Goal: Information Seeking & Learning: Get advice/opinions

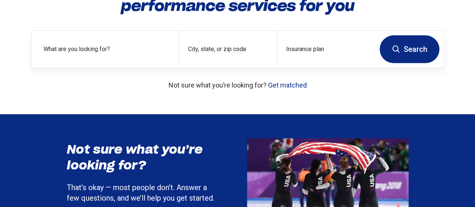
scroll to position [95, 0]
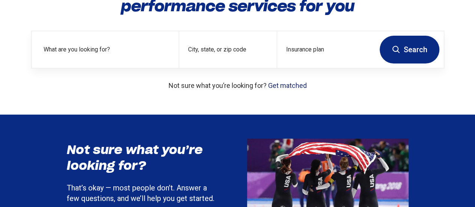
click at [268, 89] on link "Get matched" at bounding box center [287, 85] width 39 height 8
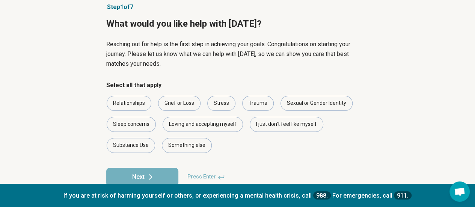
scroll to position [65, 0]
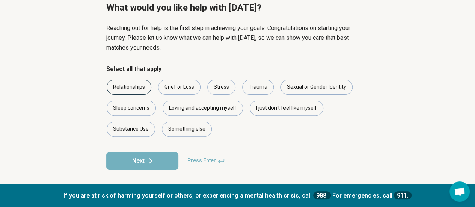
click at [135, 88] on div "Relationships" at bounding box center [129, 87] width 45 height 15
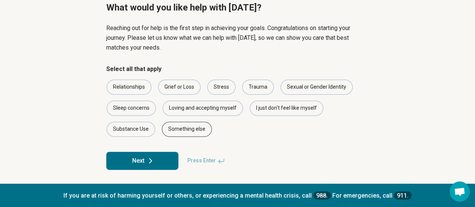
click at [188, 133] on div "Something else" at bounding box center [187, 129] width 50 height 15
click at [167, 158] on button "Next" at bounding box center [142, 161] width 72 height 18
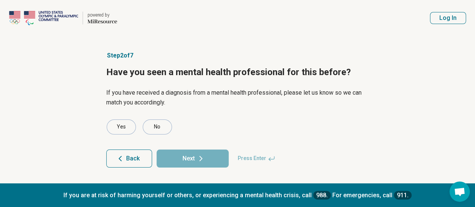
scroll to position [0, 0]
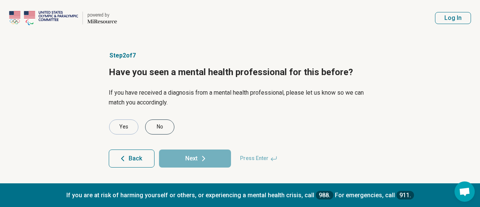
click at [155, 130] on div "No" at bounding box center [159, 126] width 29 height 15
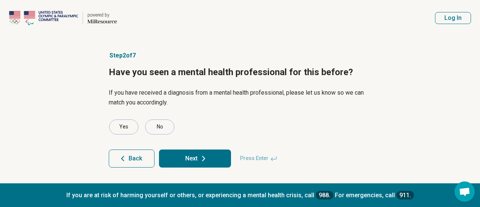
click at [186, 162] on button "Next" at bounding box center [195, 158] width 72 height 18
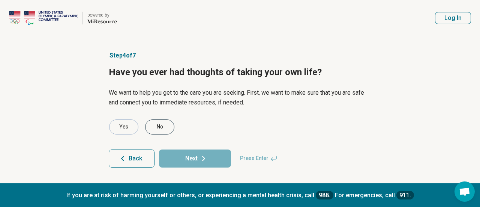
click at [169, 132] on div "No" at bounding box center [159, 126] width 29 height 15
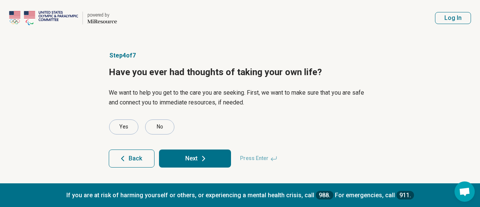
click at [187, 157] on button "Next" at bounding box center [195, 158] width 72 height 18
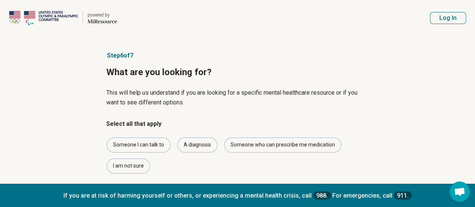
scroll to position [38, 0]
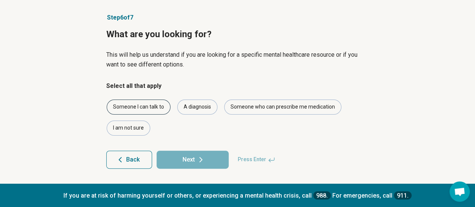
click at [151, 111] on div "Someone I can talk to" at bounding box center [139, 106] width 64 height 15
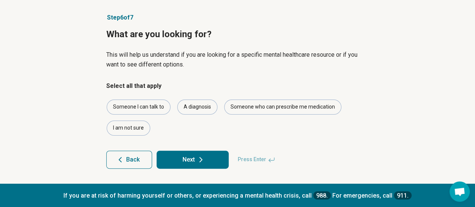
click at [180, 158] on button "Next" at bounding box center [192, 159] width 72 height 18
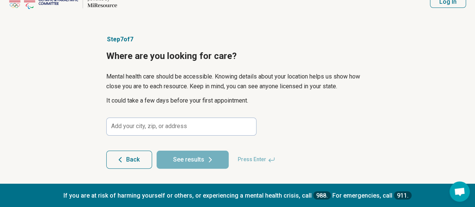
scroll to position [0, 0]
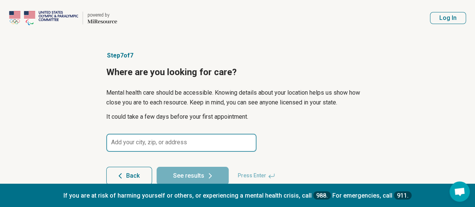
scroll to position [16, 0]
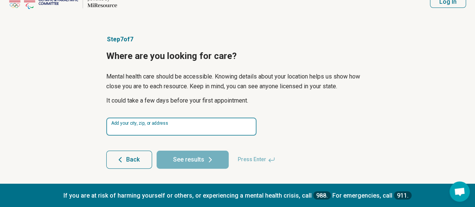
click at [170, 128] on input at bounding box center [181, 126] width 150 height 18
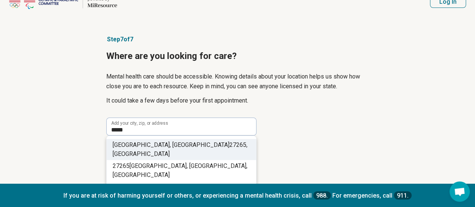
click at [200, 143] on li "High Point, NC 27265 , USA" at bounding box center [181, 149] width 149 height 21
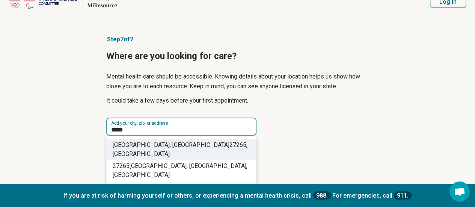
type input "**********"
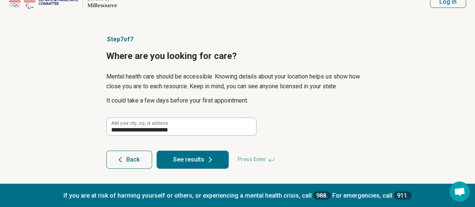
click at [202, 161] on button "See results" at bounding box center [192, 159] width 72 height 18
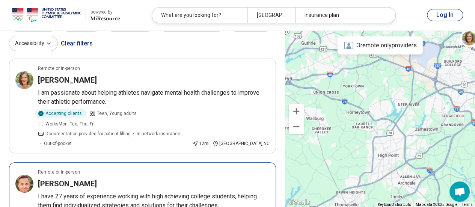
scroll to position [40, 0]
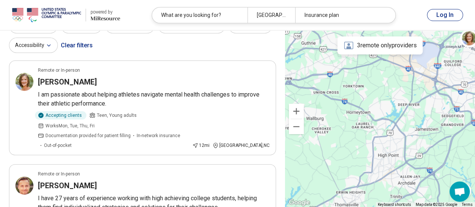
click at [343, 45] on icon at bounding box center [348, 45] width 11 height 11
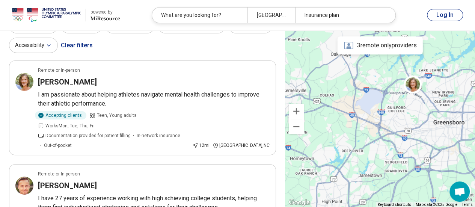
drag, startPoint x: 447, startPoint y: 64, endPoint x: 387, endPoint y: 112, distance: 76.3
click at [387, 112] on div "2" at bounding box center [380, 118] width 190 height 177
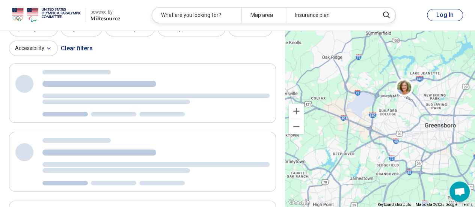
scroll to position [3, 0]
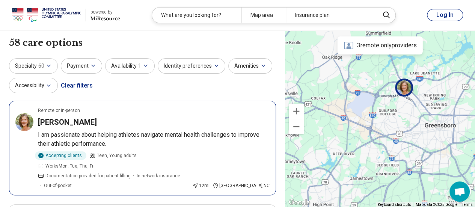
click at [77, 123] on h3 "Molly Casebere" at bounding box center [67, 122] width 59 height 11
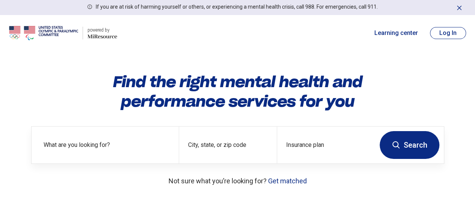
scroll to position [92, 0]
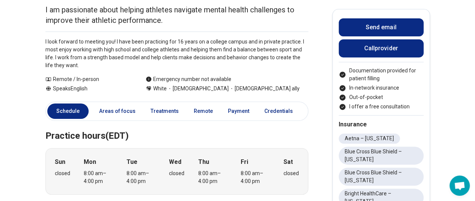
scroll to position [122, 0]
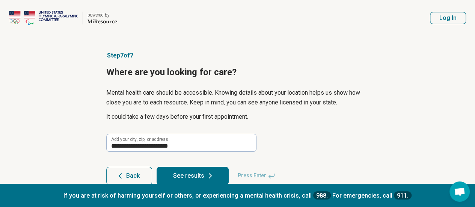
scroll to position [16, 0]
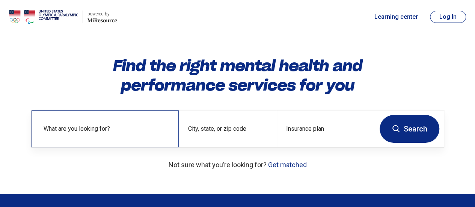
click at [106, 133] on label "What are you looking for?" at bounding box center [107, 128] width 126 height 9
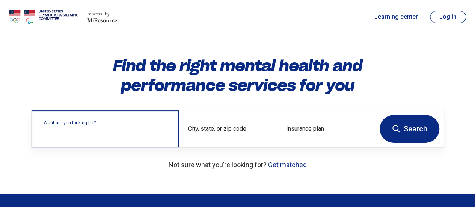
click at [106, 137] on input "text" at bounding box center [107, 132] width 126 height 9
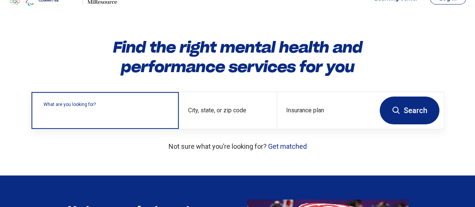
scroll to position [34, 0]
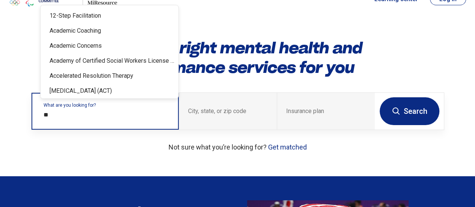
type input "***"
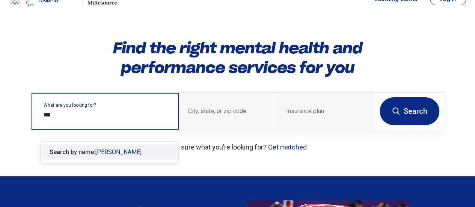
click at [111, 146] on div "Search by name: [PERSON_NAME]" at bounding box center [110, 151] width 138 height 15
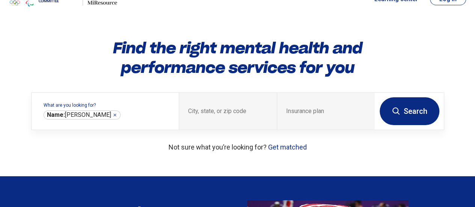
click at [408, 112] on button "Search" at bounding box center [409, 111] width 60 height 28
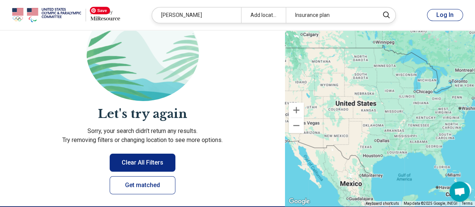
scroll to position [100, 0]
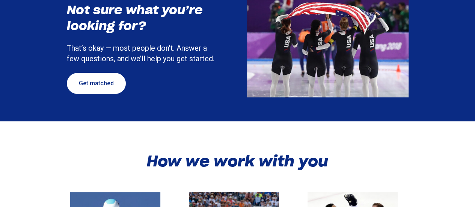
scroll to position [235, 0]
click at [102, 94] on link "Get matched" at bounding box center [96, 83] width 59 height 21
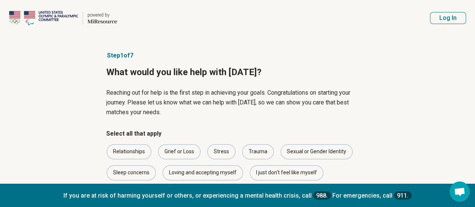
scroll to position [66, 0]
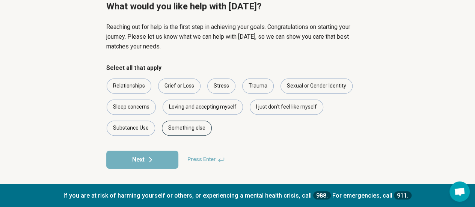
click at [183, 127] on div "Something else" at bounding box center [187, 127] width 50 height 15
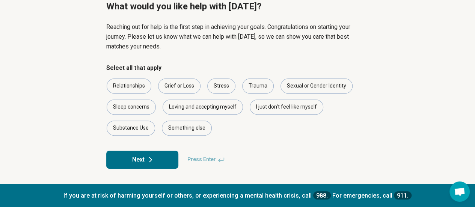
click at [167, 155] on button "Next" at bounding box center [142, 159] width 72 height 18
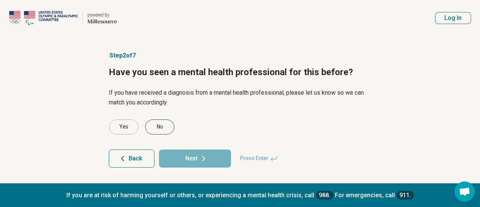
click at [162, 129] on div "No" at bounding box center [159, 126] width 29 height 15
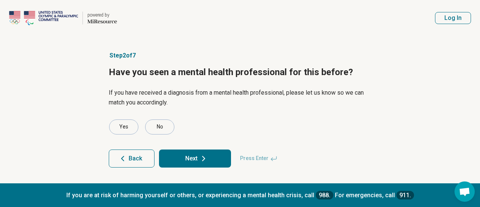
click at [197, 156] on button "Next" at bounding box center [195, 158] width 72 height 18
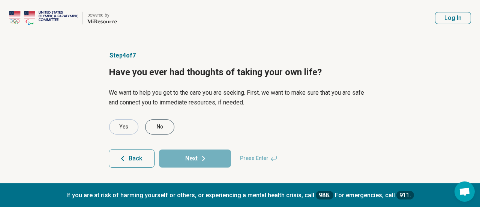
click at [165, 123] on div "No" at bounding box center [159, 126] width 29 height 15
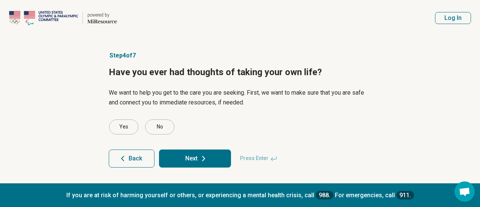
click at [194, 151] on button "Next" at bounding box center [195, 158] width 72 height 18
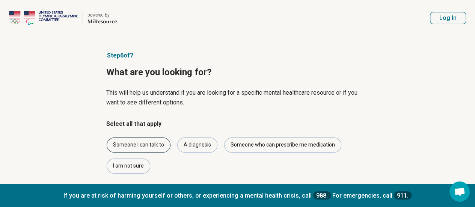
click at [158, 145] on div "Someone I can talk to" at bounding box center [139, 144] width 64 height 15
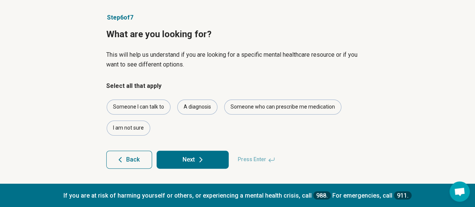
click at [189, 159] on button "Next" at bounding box center [192, 159] width 72 height 18
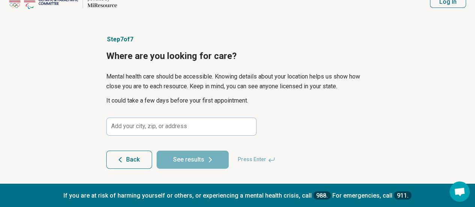
scroll to position [16, 0]
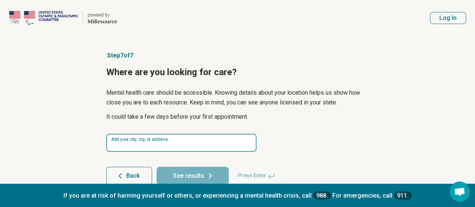
click at [177, 142] on input at bounding box center [181, 143] width 150 height 18
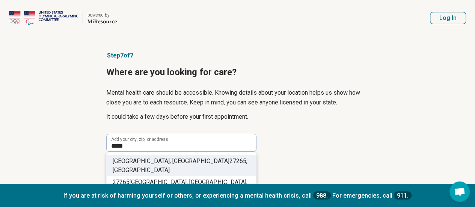
click at [198, 161] on li "High Point, NC 27265 , USA" at bounding box center [181, 165] width 149 height 21
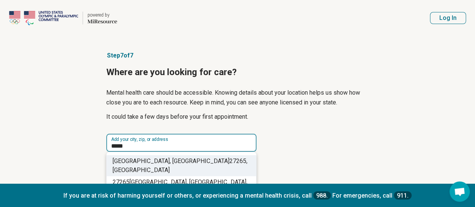
type input "**********"
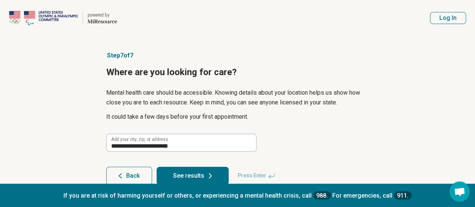
click at [193, 175] on button "See results" at bounding box center [192, 176] width 72 height 18
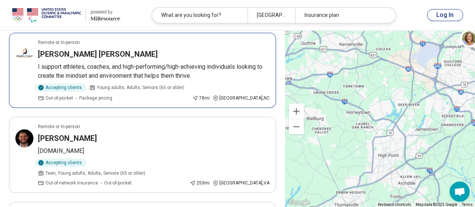
scroll to position [278, 0]
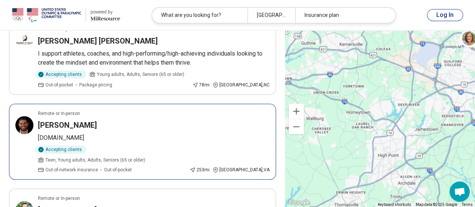
click at [182, 120] on div "[PERSON_NAME]" at bounding box center [154, 125] width 232 height 11
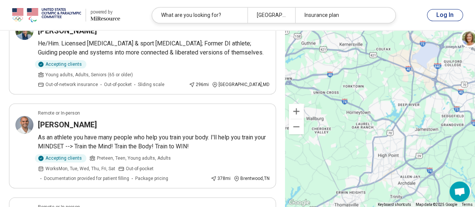
scroll to position [457, 0]
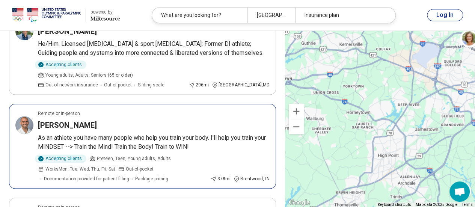
click at [190, 133] on p "As an athlete you have many people who help you train your body. I'll help you …" at bounding box center [154, 142] width 232 height 18
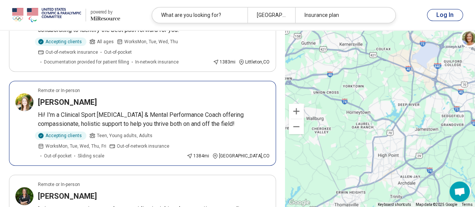
scroll to position [1566, 0]
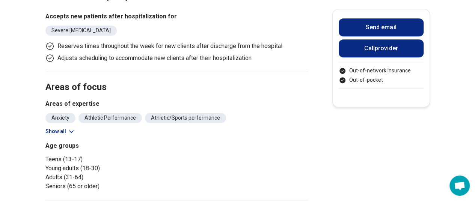
scroll to position [173, 0]
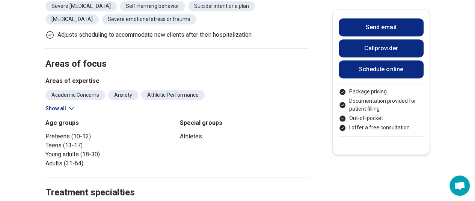
scroll to position [421, 0]
